Goal: Transaction & Acquisition: Book appointment/travel/reservation

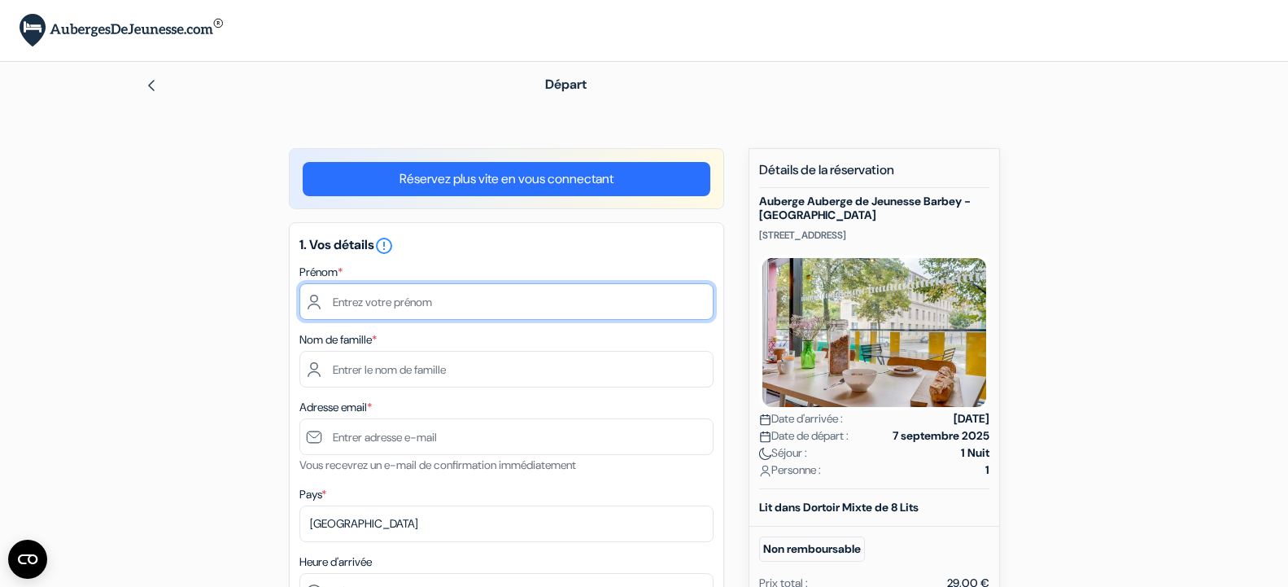
click at [563, 302] on input "text" at bounding box center [506, 301] width 414 height 37
type input "sylvette"
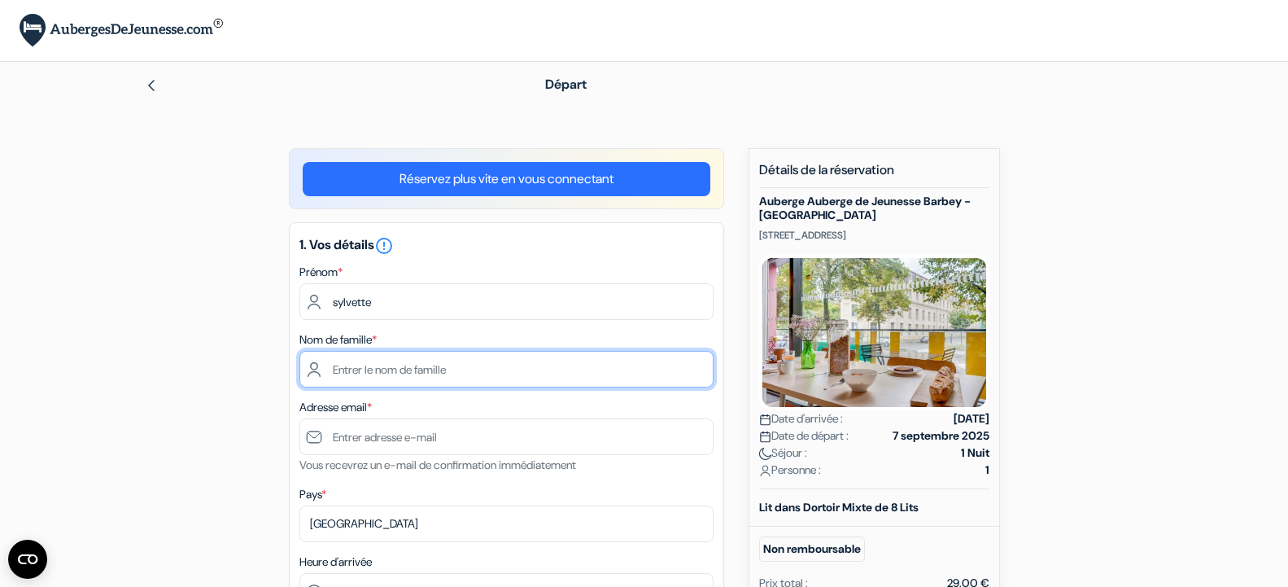
click at [509, 376] on input "text" at bounding box center [506, 369] width 414 height 37
type input "[PERSON_NAME]"
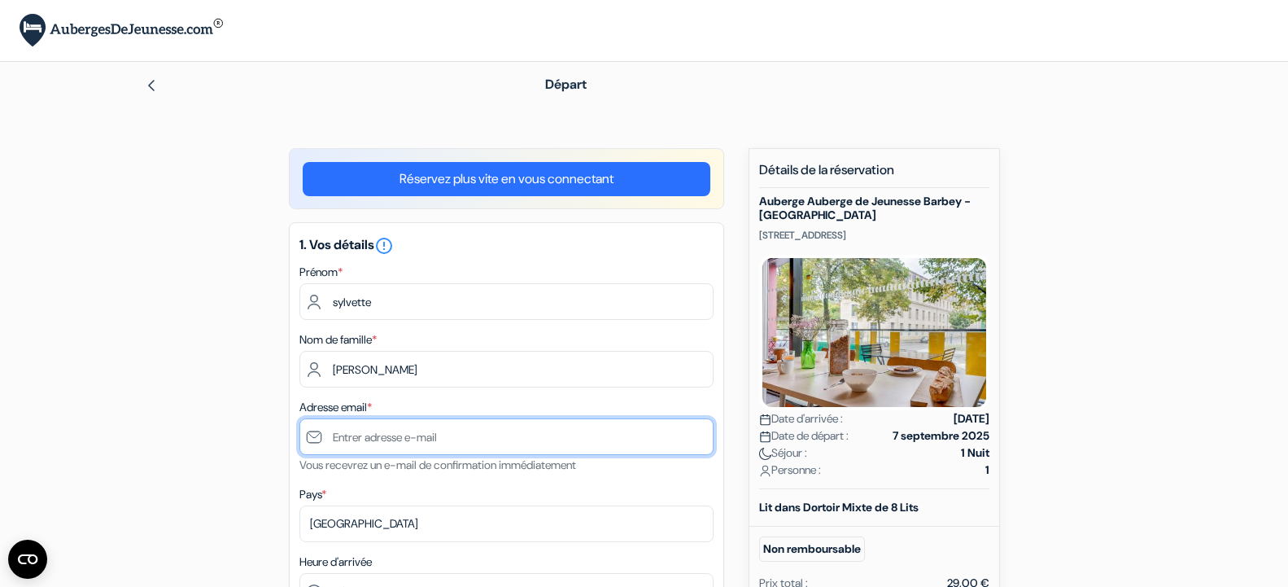
click at [550, 445] on input "text" at bounding box center [506, 436] width 414 height 37
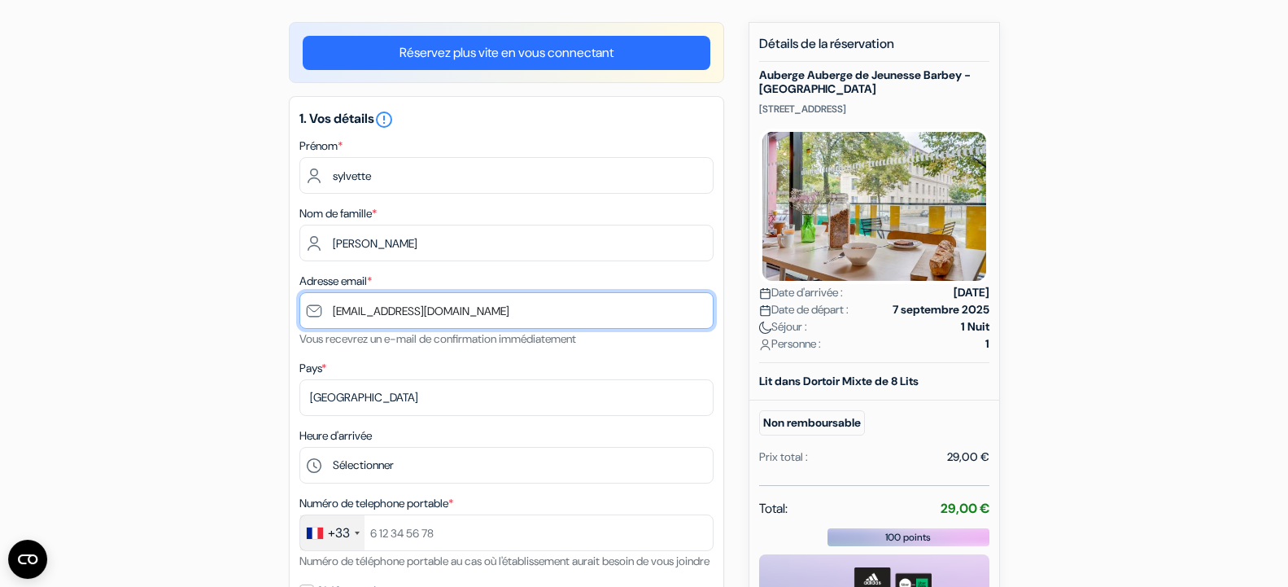
scroll to position [123, 0]
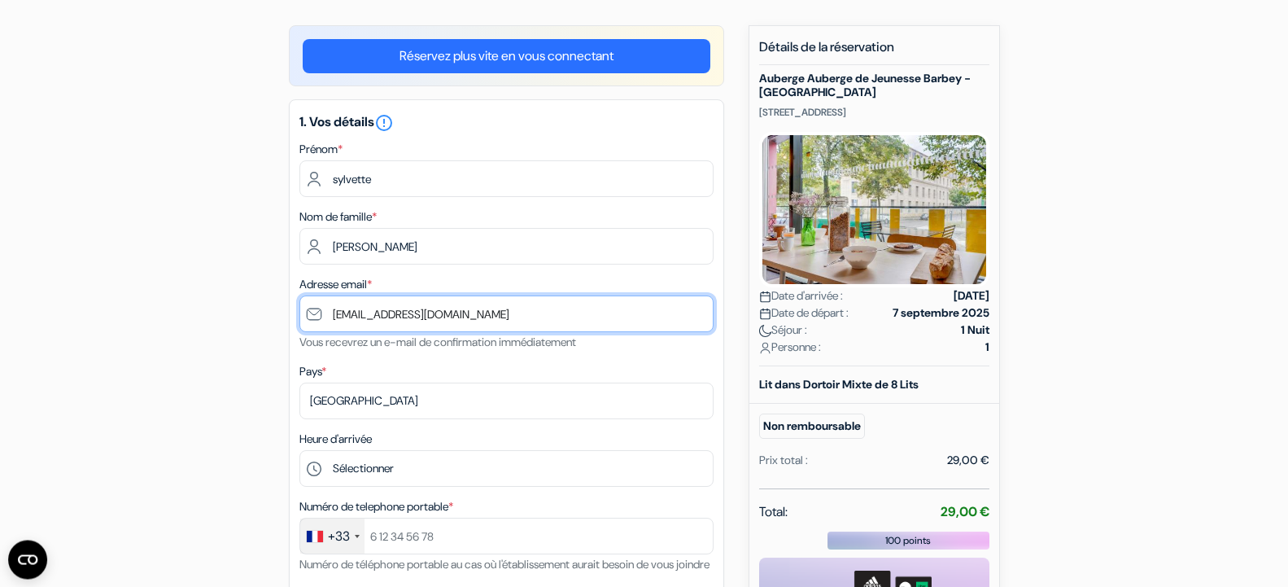
type input "[EMAIL_ADDRESS][DOMAIN_NAME]"
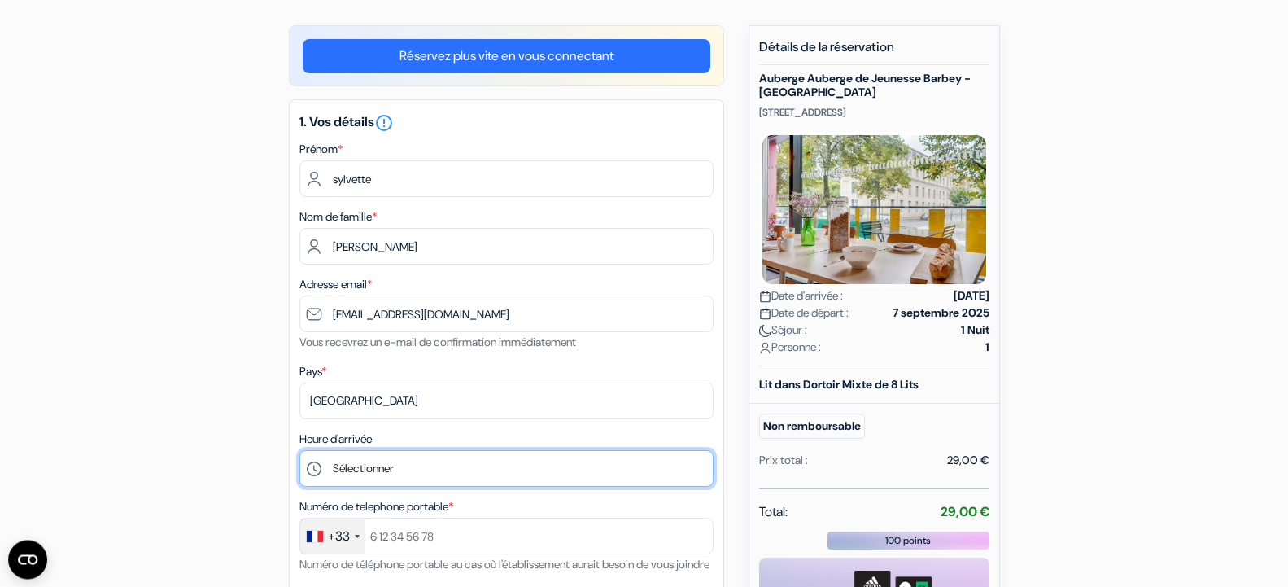
click at [299, 450] on select "Sélectionner 16:00 17:00 18:00 19:00 20:00 21:00 22:00 23:00" at bounding box center [506, 468] width 414 height 37
select select "21"
click option "21:00" at bounding box center [0, 0] width 0 height 0
drag, startPoint x: 1296, startPoint y: 122, endPoint x: 1293, endPoint y: 164, distance: 41.6
drag, startPoint x: 1300, startPoint y: 145, endPoint x: 1295, endPoint y: 215, distance: 70.2
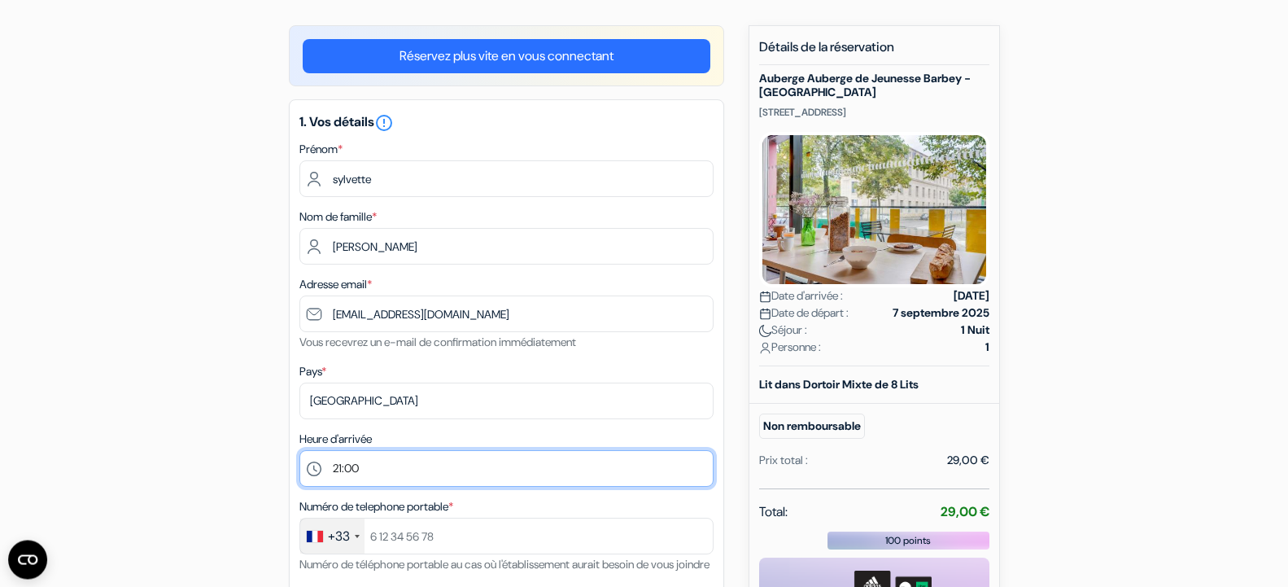
drag, startPoint x: 1295, startPoint y: 215, endPoint x: 1295, endPoint y: 233, distance: 17.9
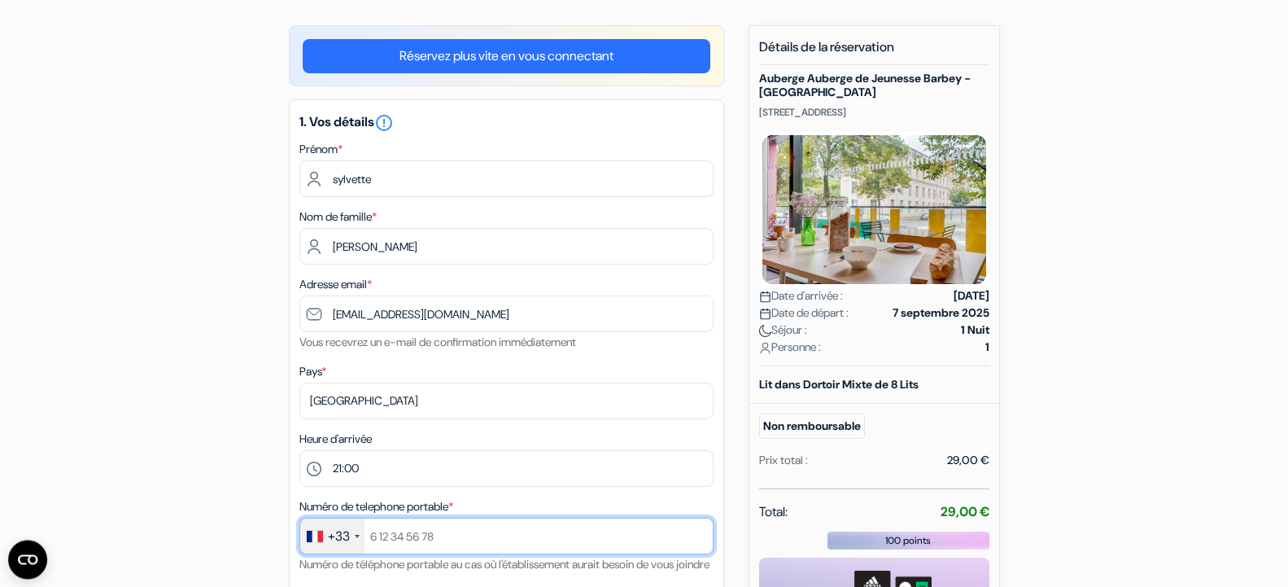
click at [537, 527] on input "text" at bounding box center [506, 536] width 414 height 37
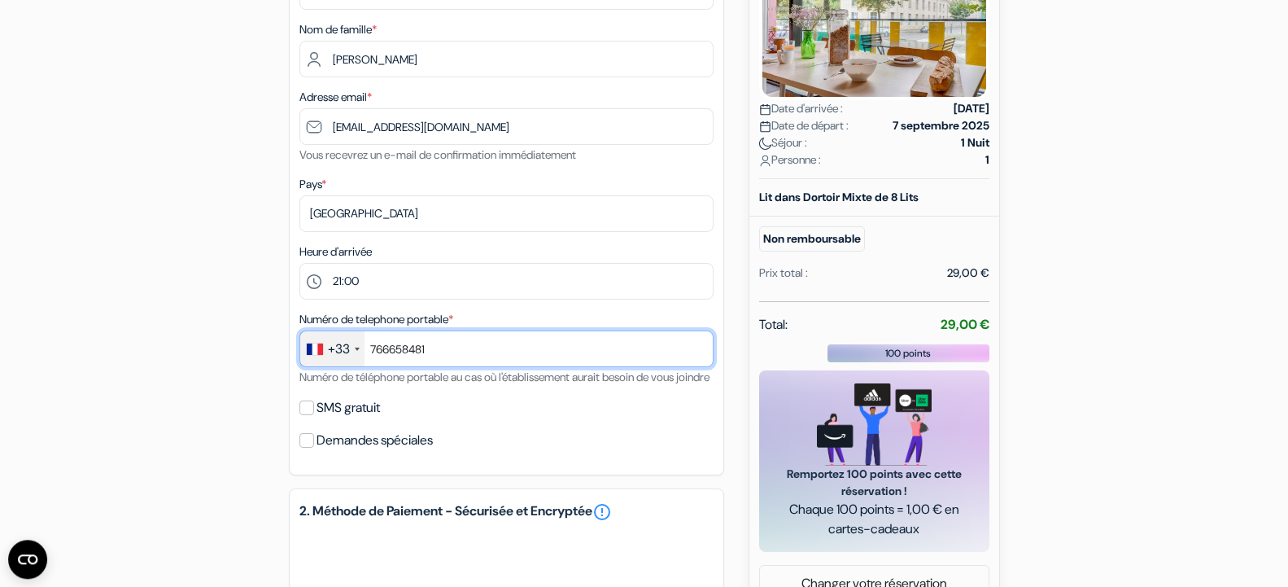
scroll to position [313, 0]
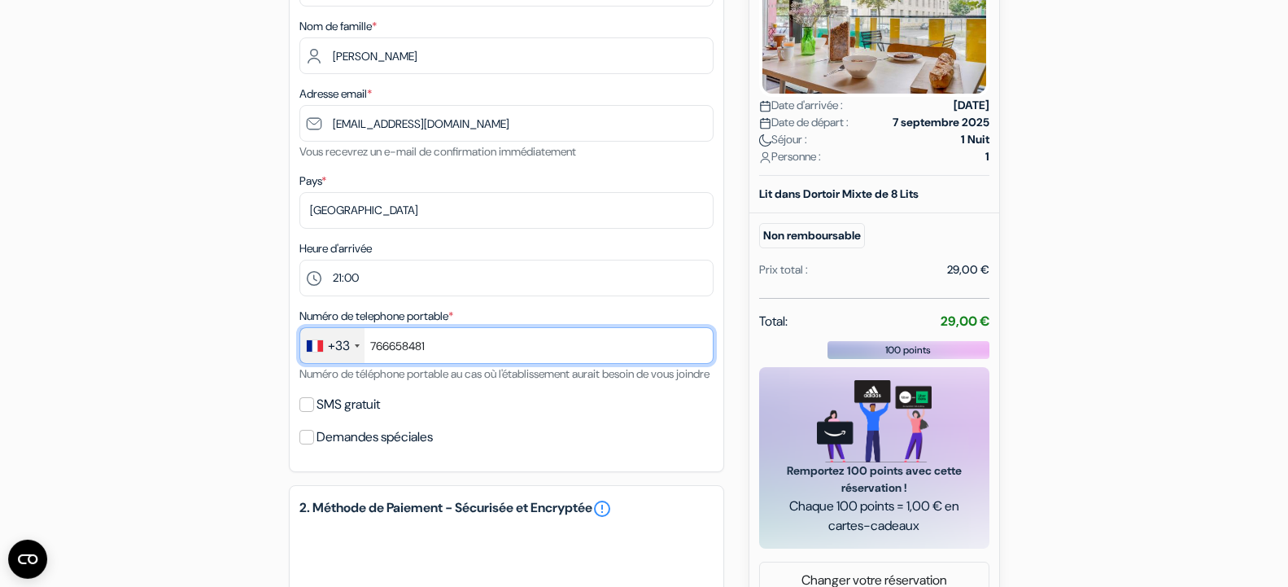
type input "766658481"
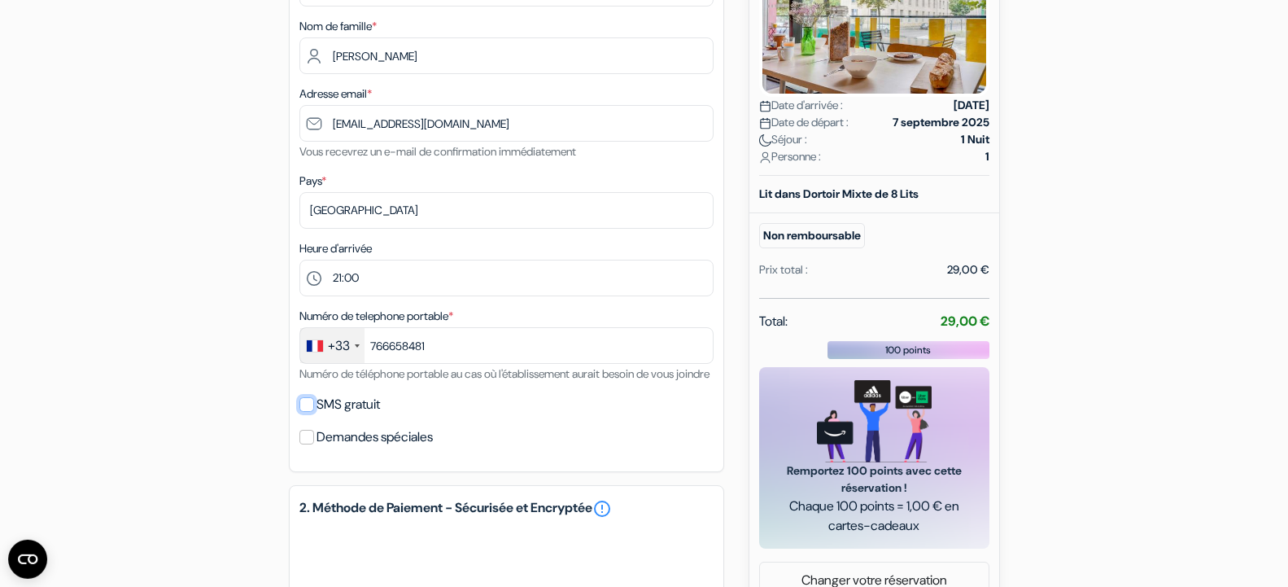
click at [309, 412] on input "SMS gratuit" at bounding box center [306, 404] width 15 height 15
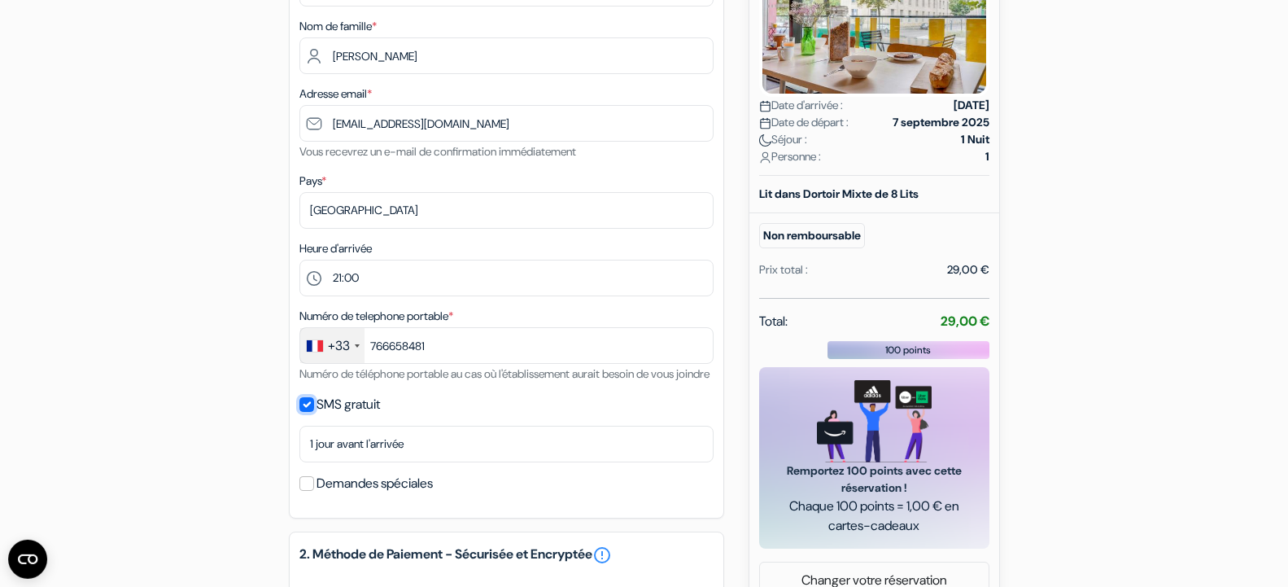
click at [309, 412] on input "SMS gratuit" at bounding box center [306, 404] width 15 height 15
checkbox input "false"
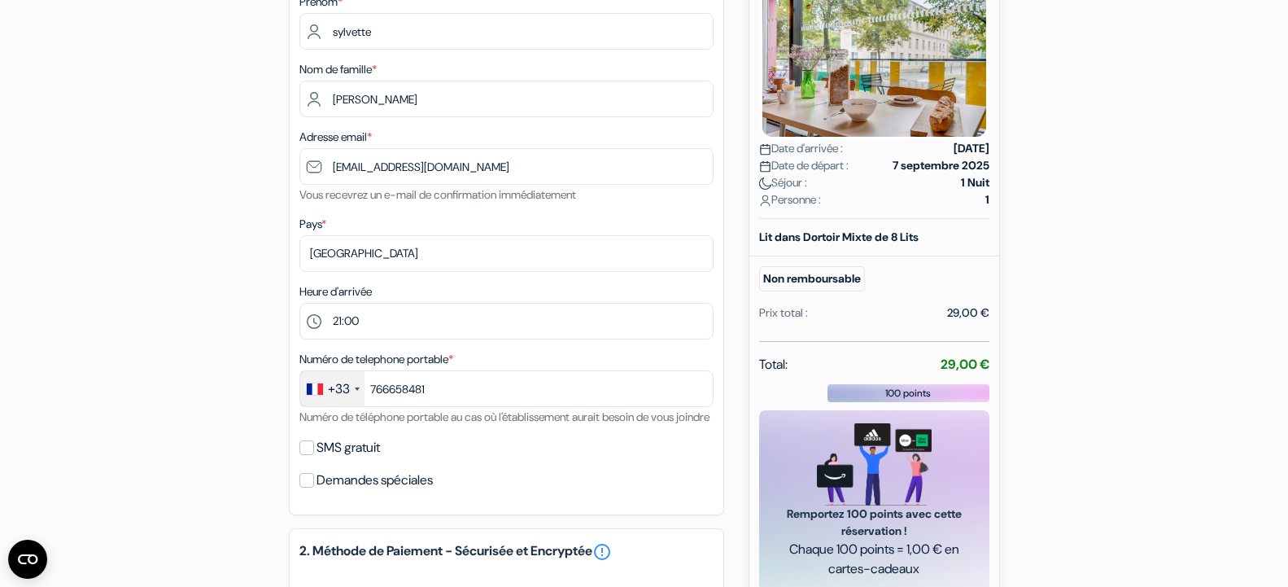
scroll to position [261, 0]
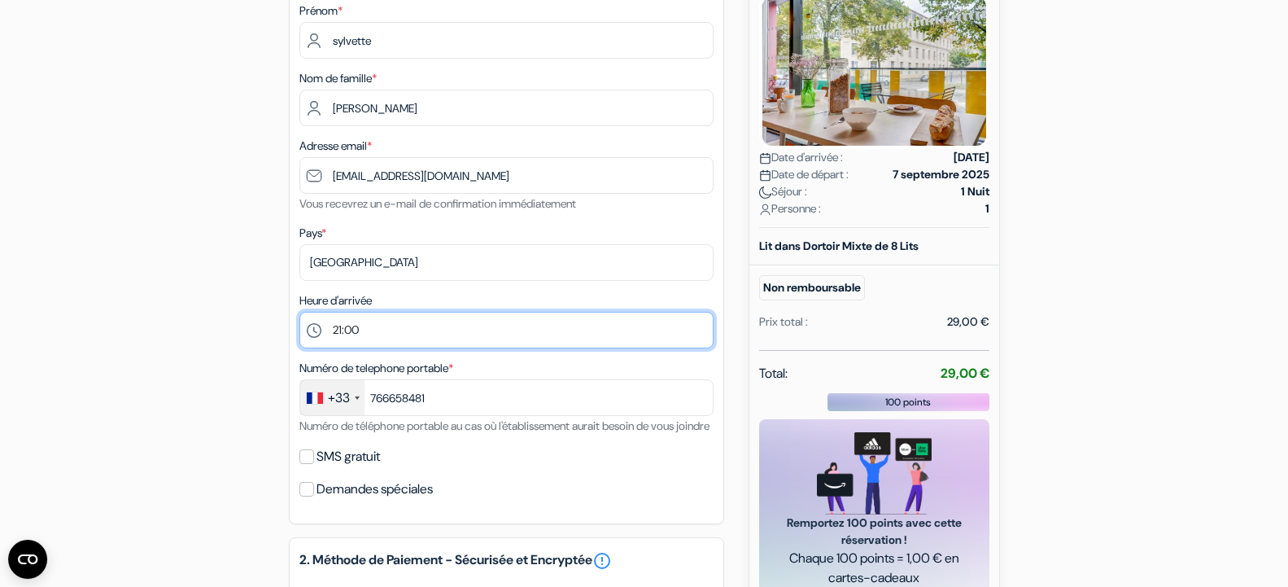
click at [299, 312] on select "Sélectionner 16:00 17:00 18:00 19:00 20:00 21:00 22:00 23:00" at bounding box center [506, 330] width 414 height 37
select select "22"
click option "22:00" at bounding box center [0, 0] width 0 height 0
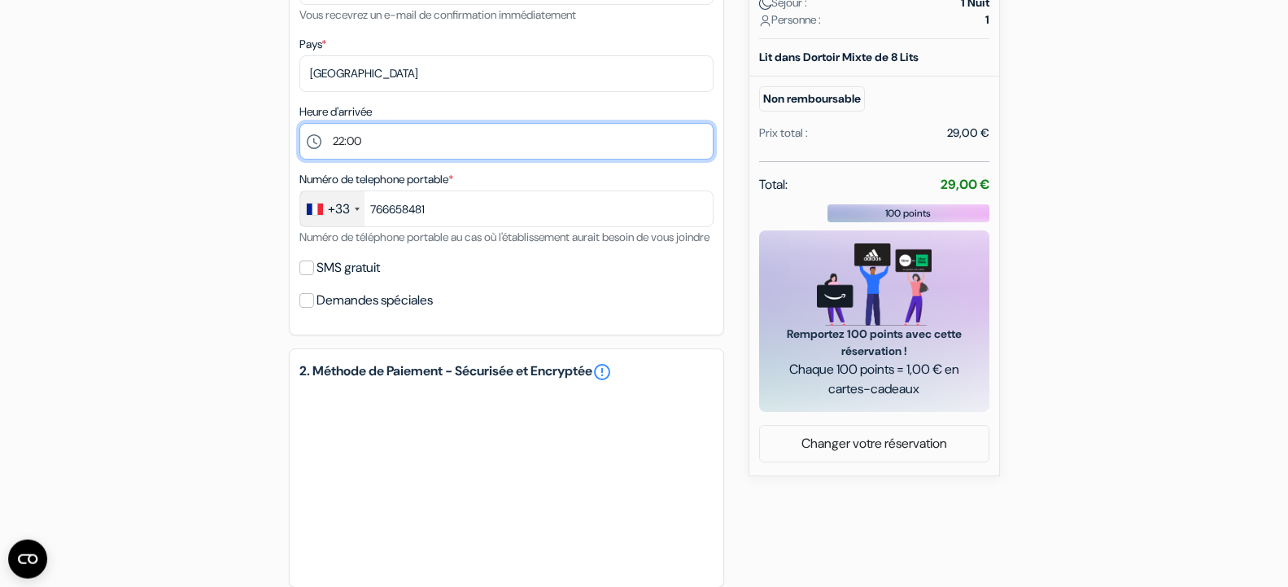
scroll to position [692, 0]
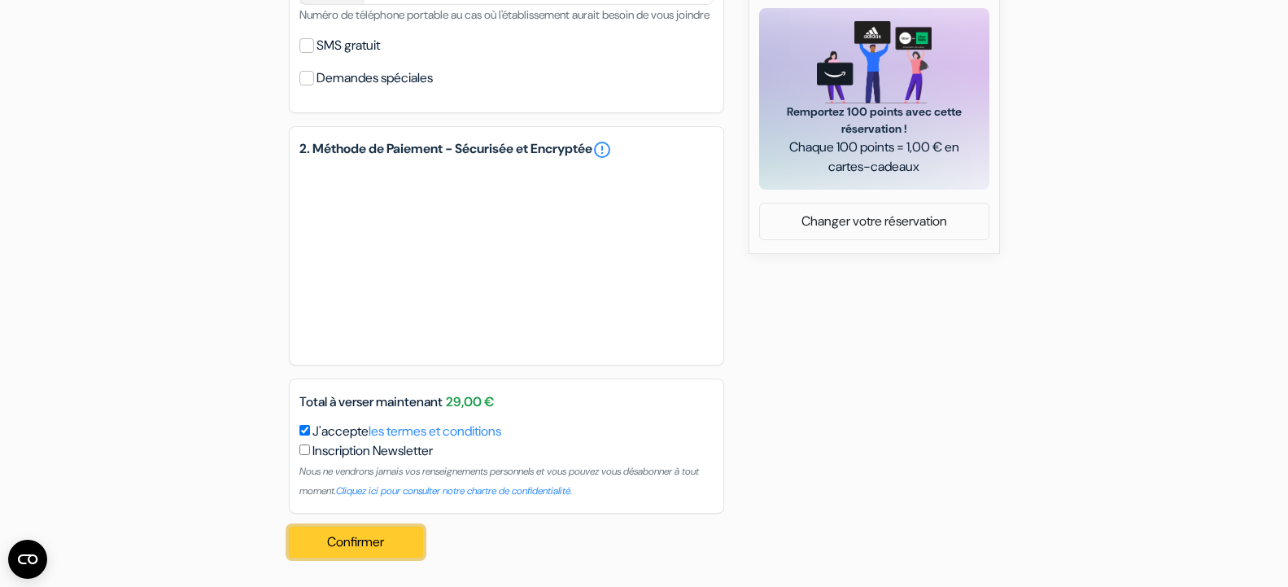
click at [350, 545] on button "Confirmer Loading..." at bounding box center [356, 542] width 135 height 31
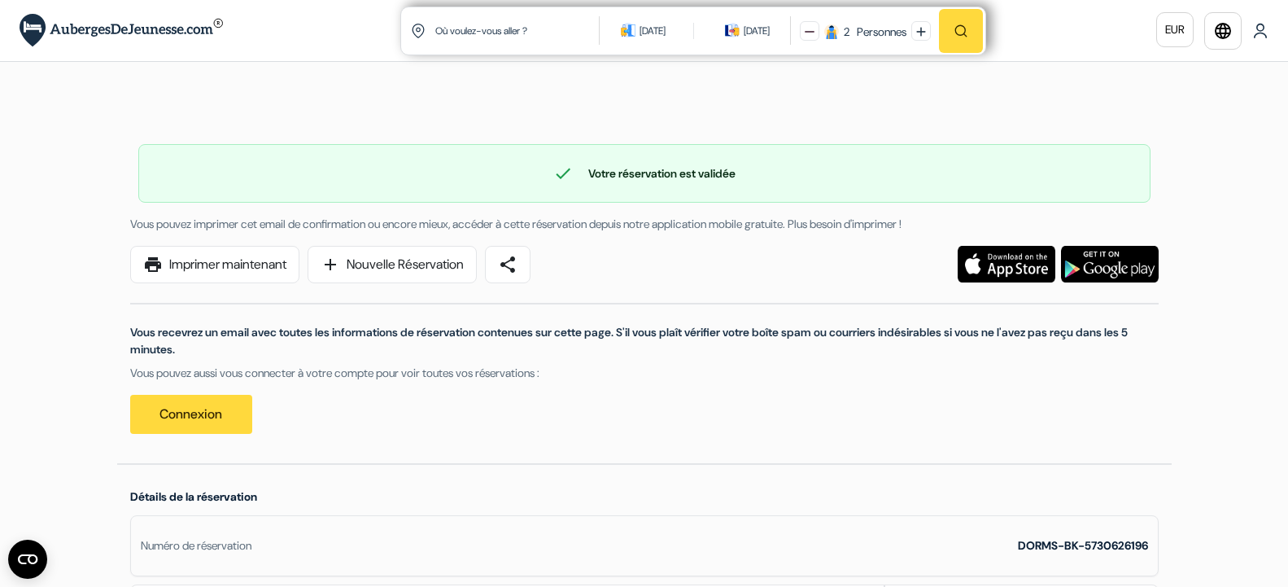
click at [1263, 32] on img at bounding box center [1260, 31] width 16 height 16
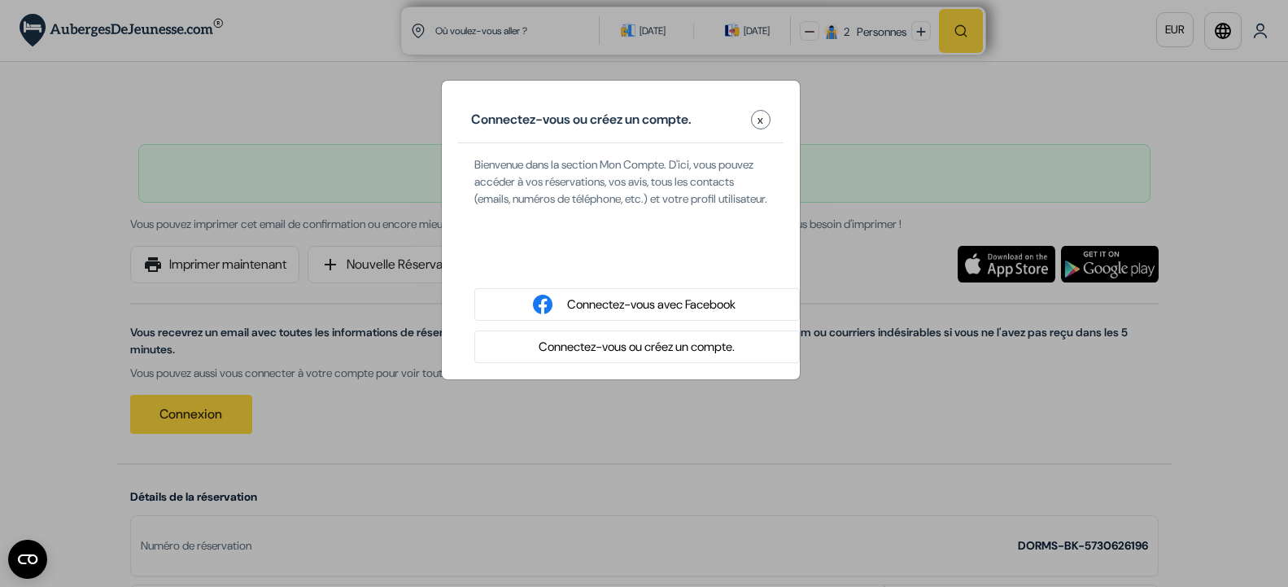
click at [720, 278] on div "Se connecter avec Google. S'ouvre dans un nouvel onglet." at bounding box center [637, 262] width 326 height 36
